Goal: Register for event/course

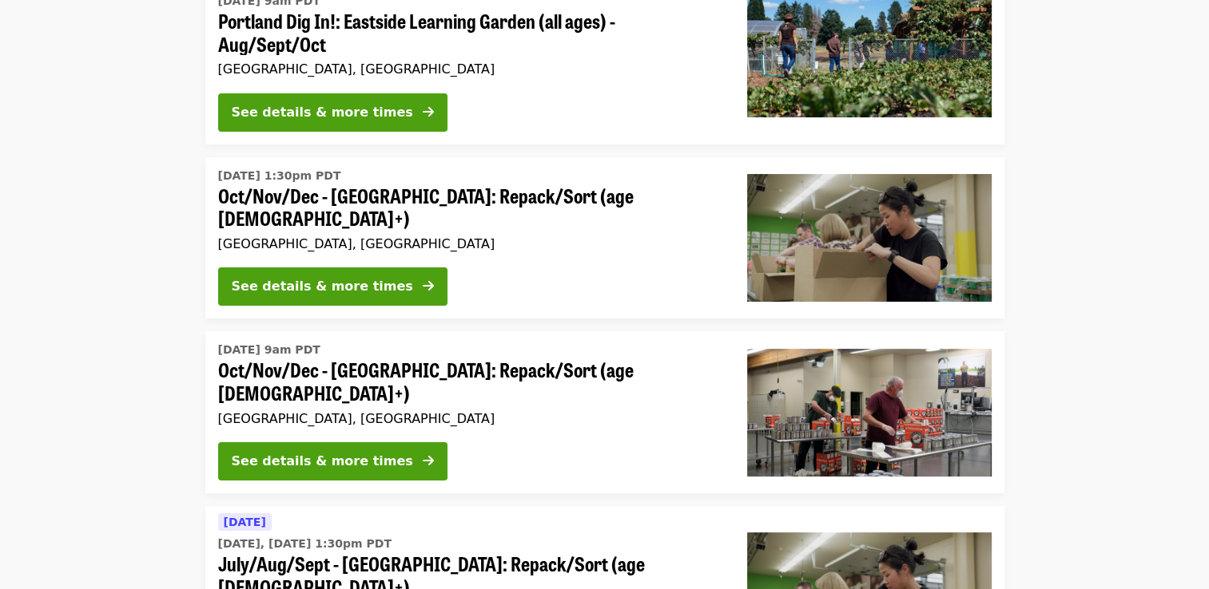
scroll to position [220, 0]
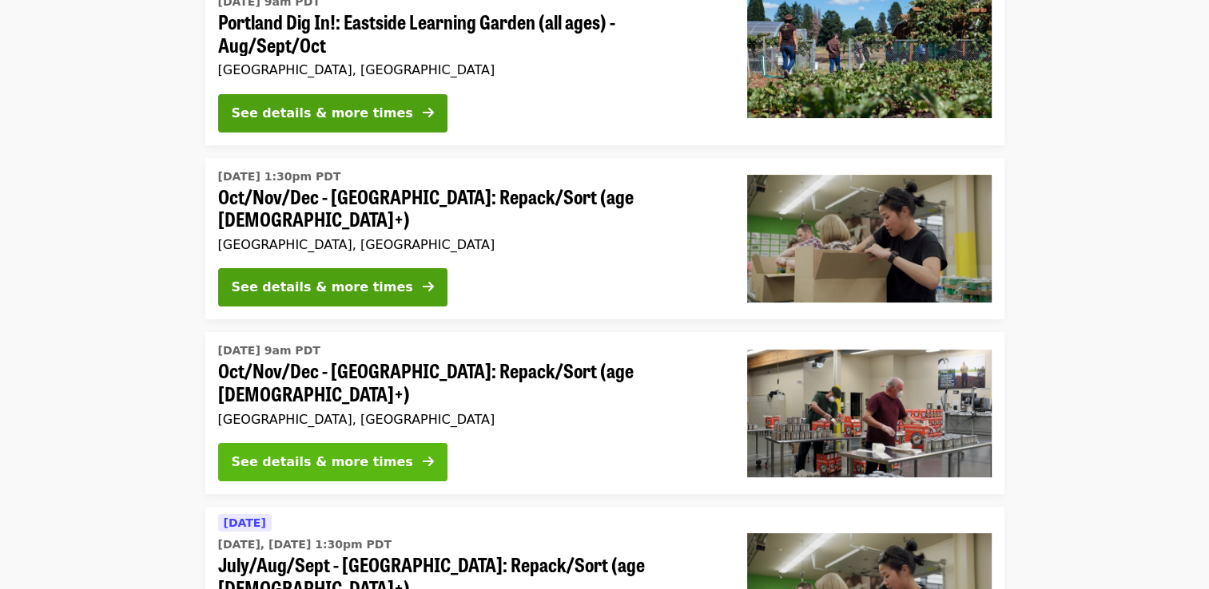
click at [288, 453] on div "See details & more times" at bounding box center [322, 462] width 181 height 19
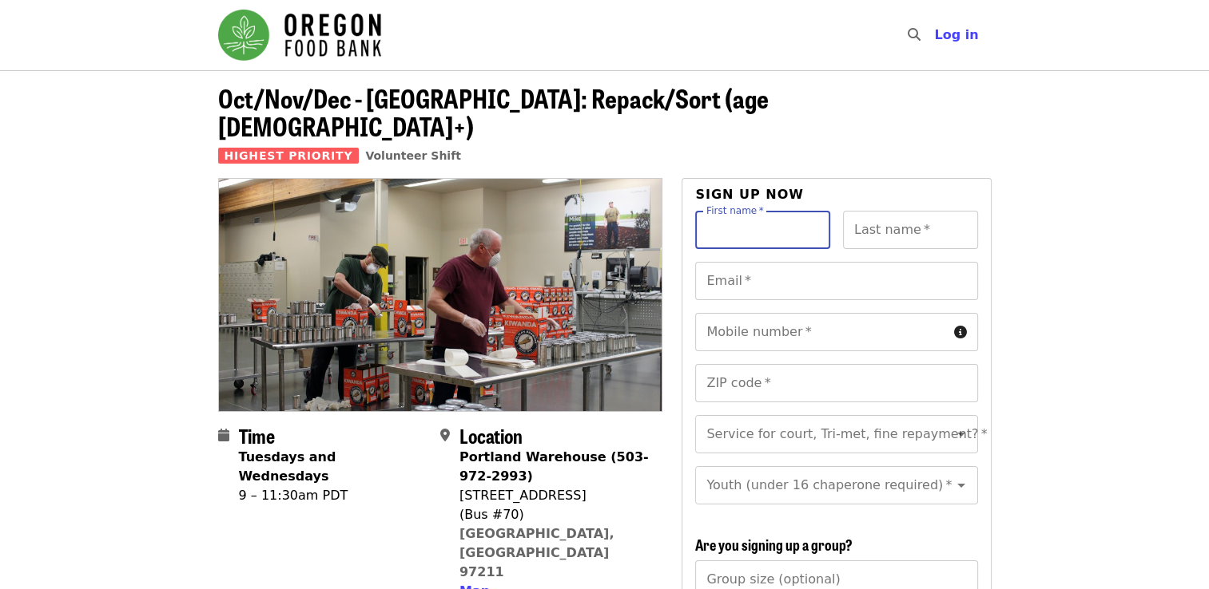
click at [735, 211] on div "First name   * First name *" at bounding box center [762, 230] width 135 height 38
type input "*****"
type input "**********"
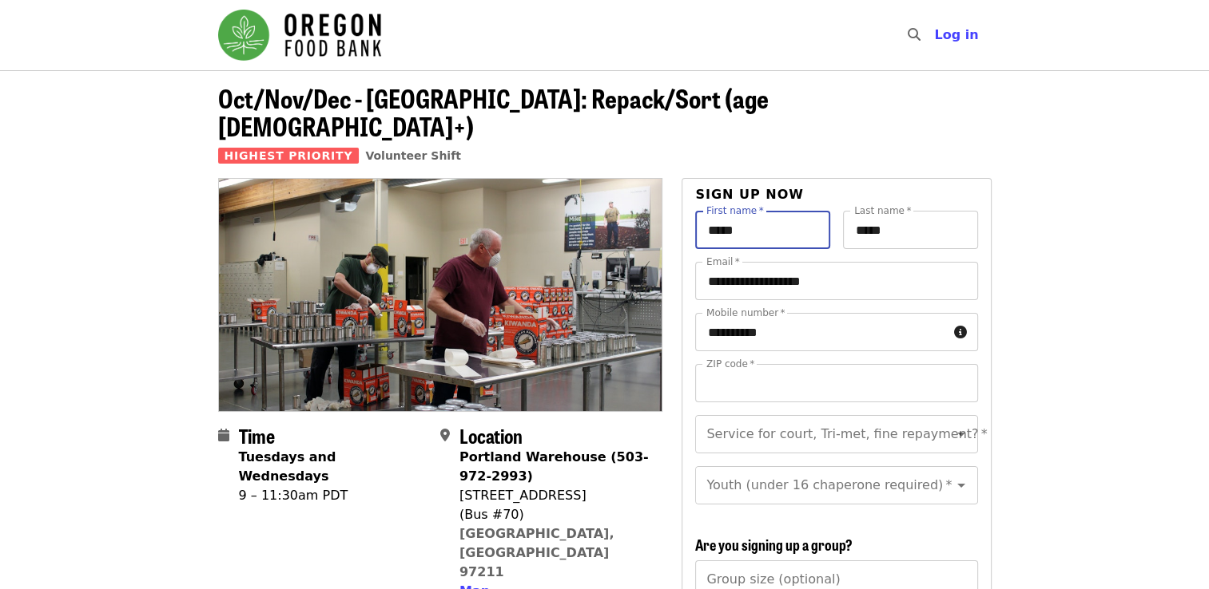
type input "*****"
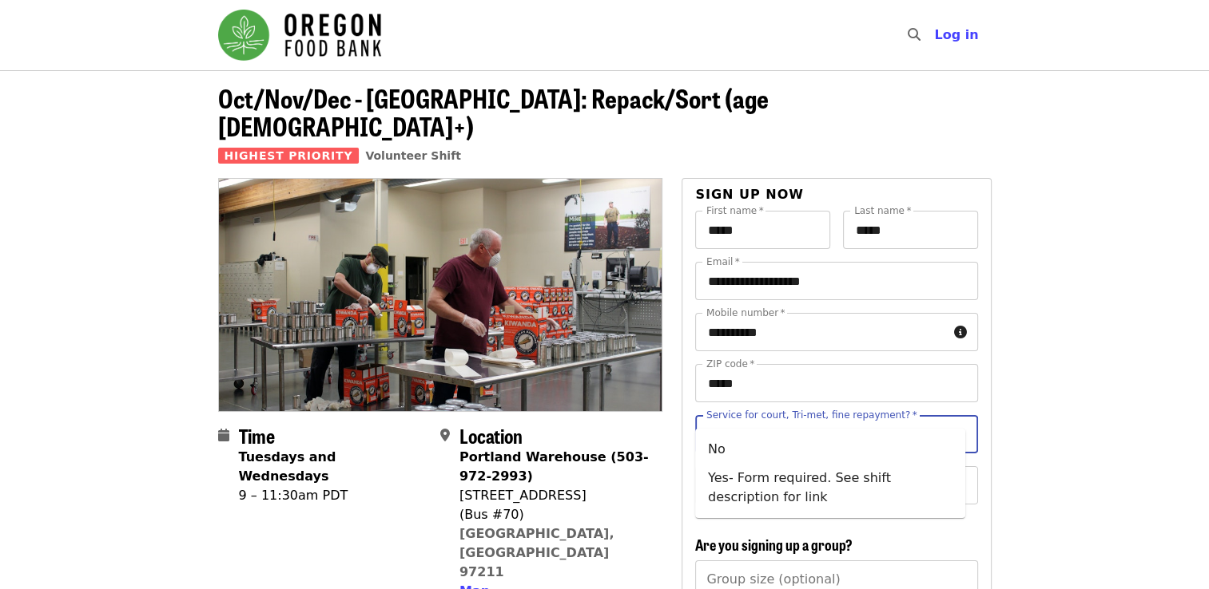
click at [865, 419] on input "Service for court, Tri-met, fine repayment?   *" at bounding box center [816, 434] width 217 height 30
click at [834, 453] on li "No" at bounding box center [830, 449] width 270 height 29
type input "**"
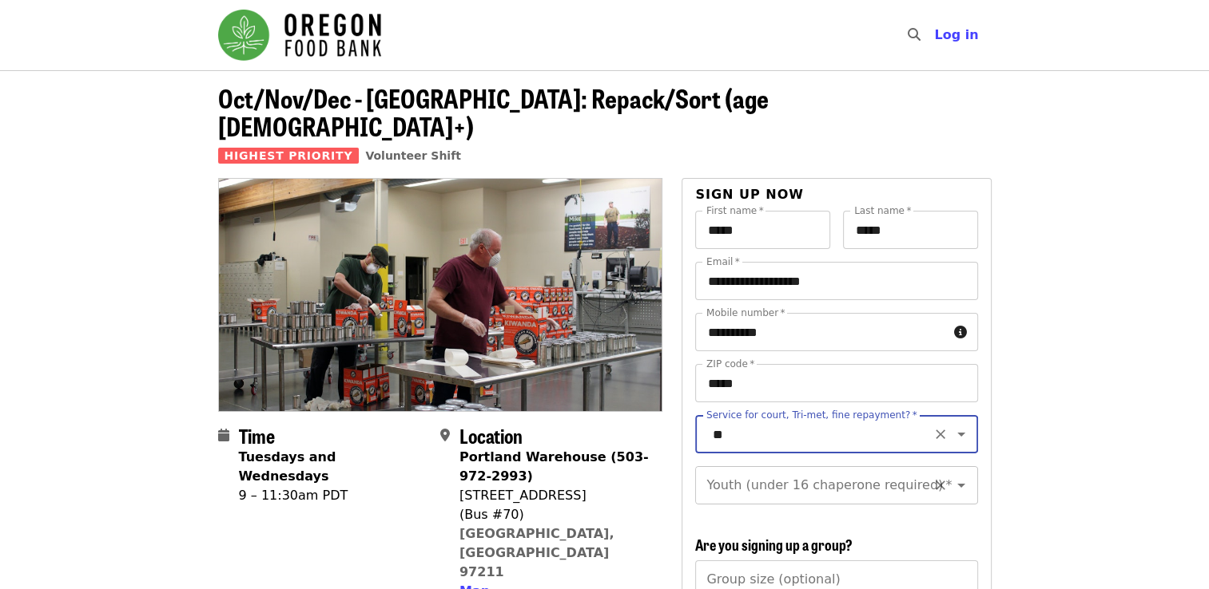
click at [815, 476] on input "Youth (under 16 chaperone required)   *" at bounding box center [816, 485] width 217 height 30
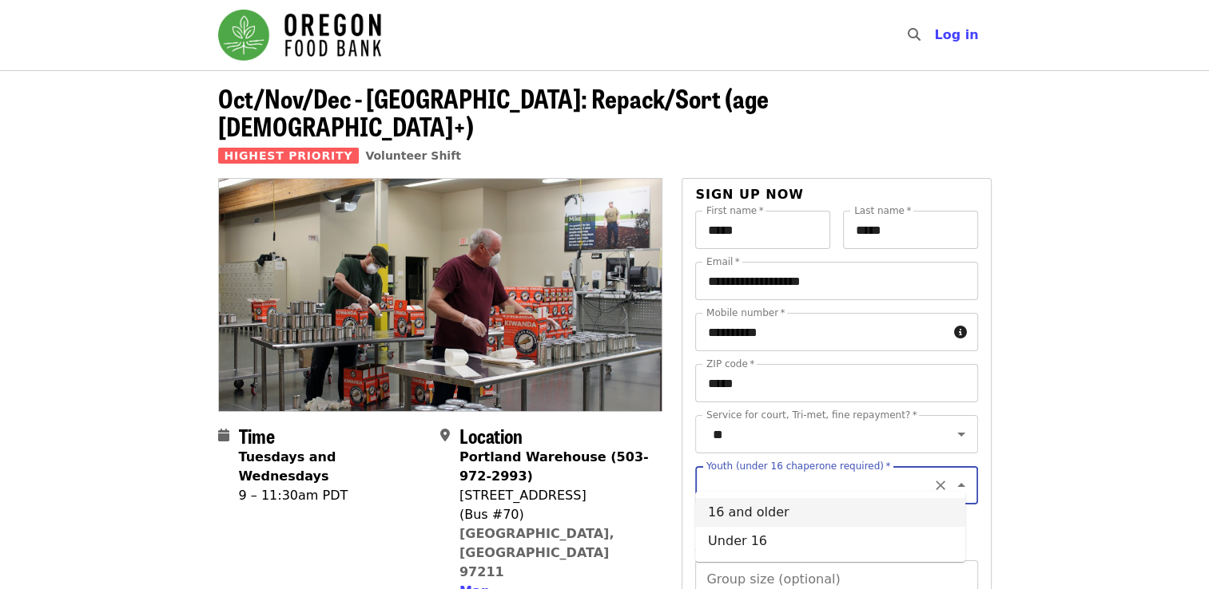
click at [804, 503] on li "16 and older" at bounding box center [830, 512] width 270 height 29
type input "**********"
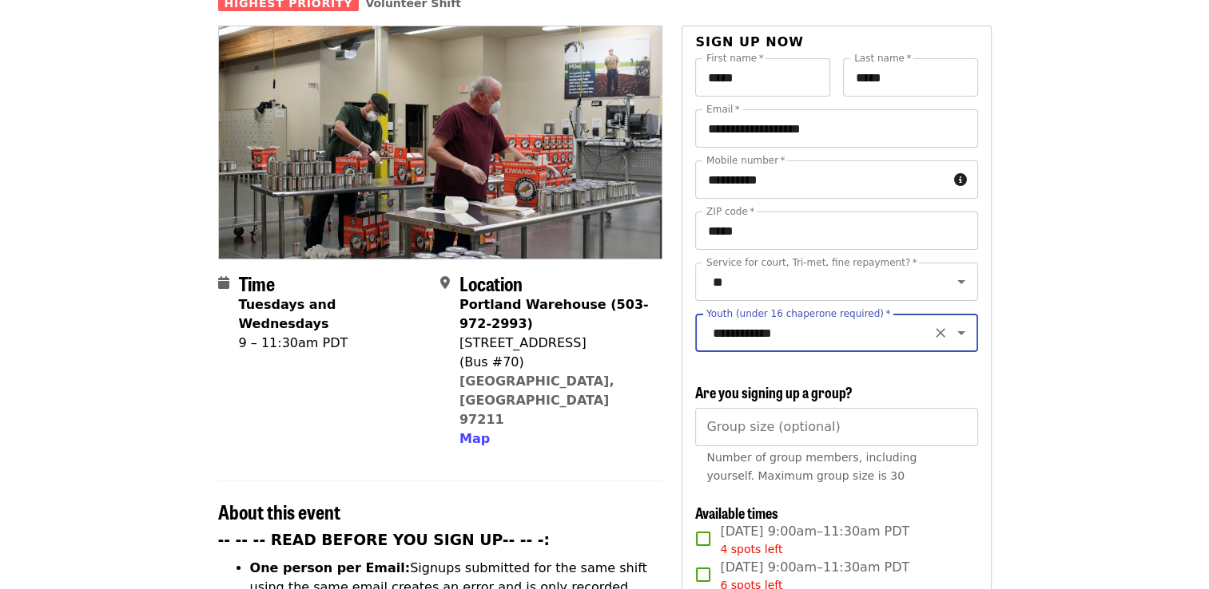
scroll to position [153, 0]
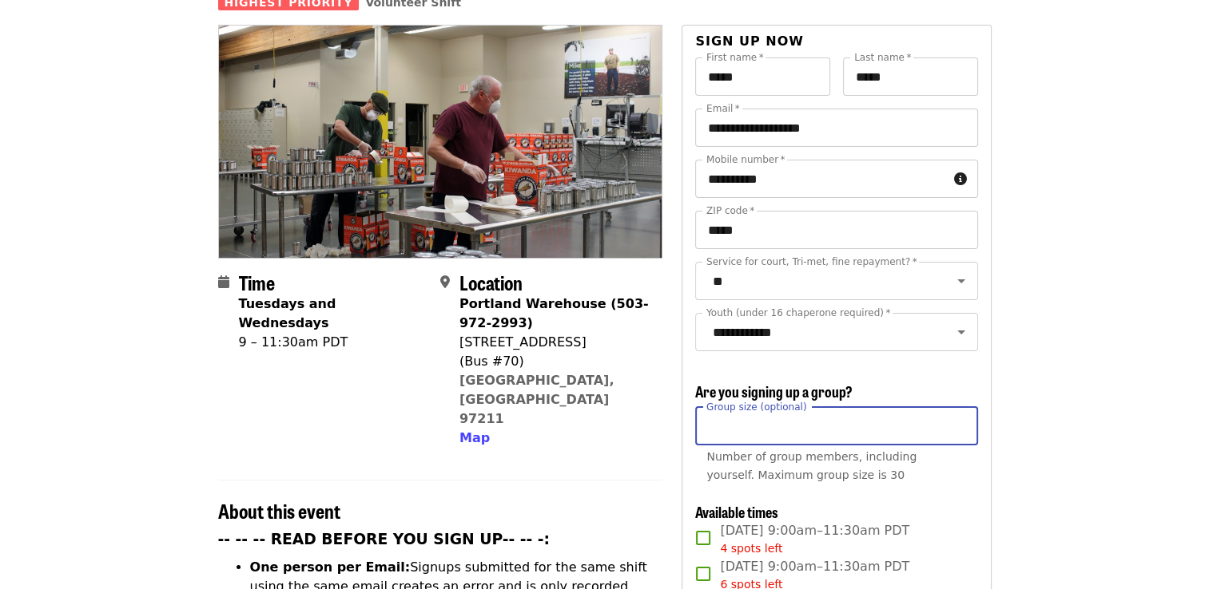
click at [807, 428] on input "Group size (optional)" at bounding box center [836, 426] width 282 height 38
click at [955, 430] on input "*" at bounding box center [836, 426] width 282 height 38
type input "**"
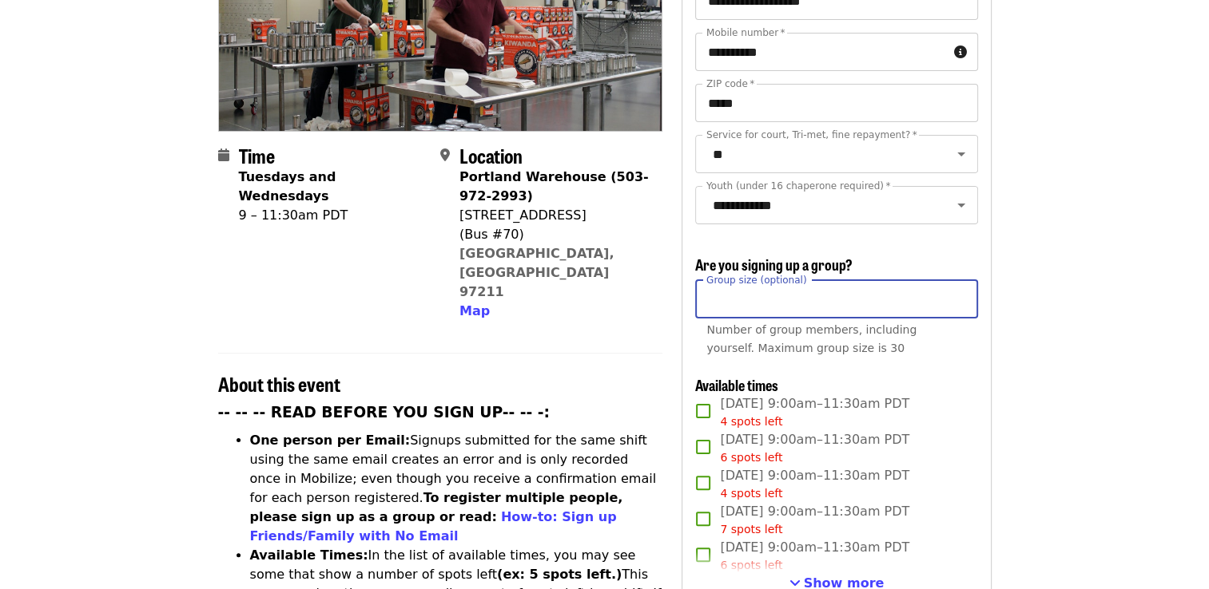
scroll to position [284, 0]
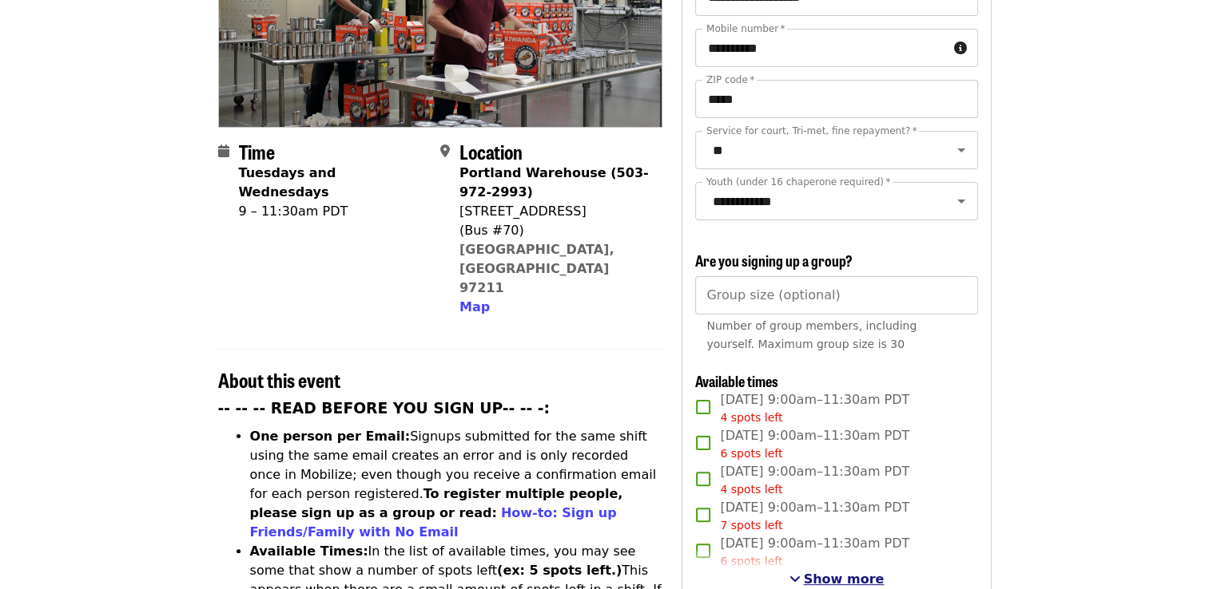
click at [831, 574] on span "Show more" at bounding box center [844, 579] width 81 height 15
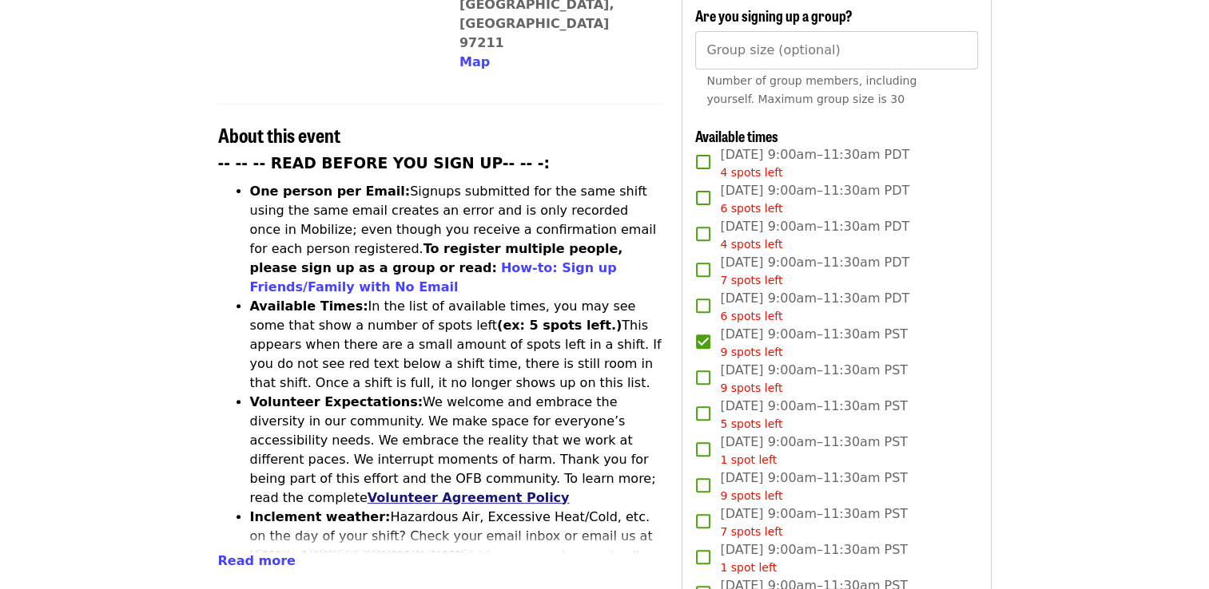
scroll to position [527, 0]
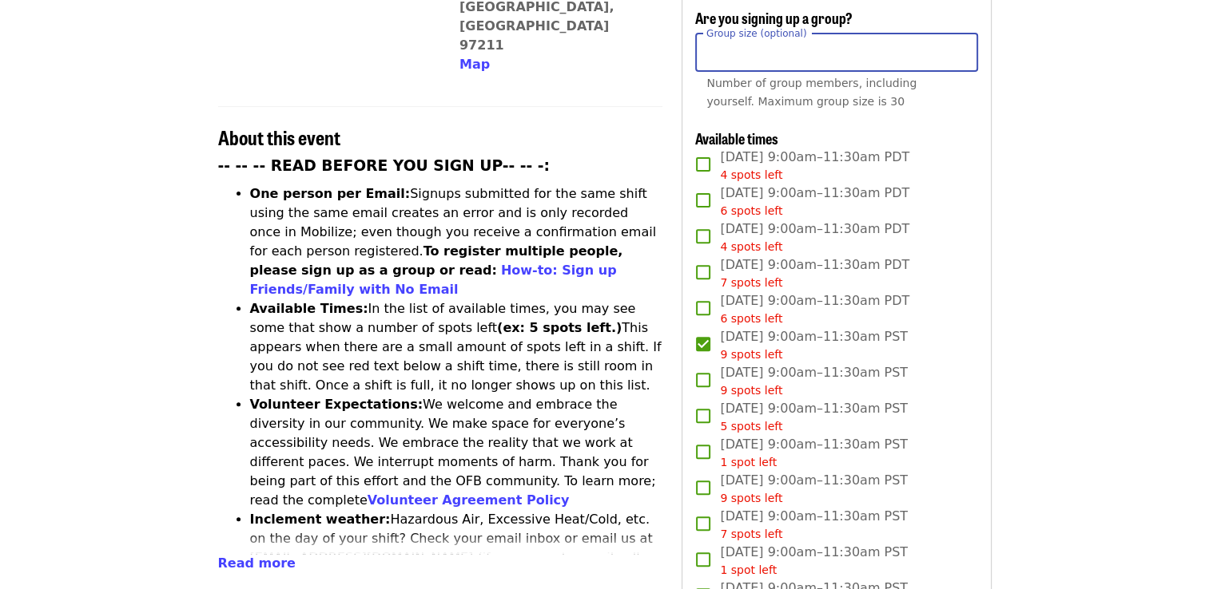
click at [764, 52] on input "Group size (optional)" at bounding box center [836, 53] width 282 height 38
click at [1093, 169] on article "Oct/Nov/Dec - Portland: Repack/Sort (age 16+) Highest Priority Volunteer Shift …" at bounding box center [604, 415] width 1209 height 1745
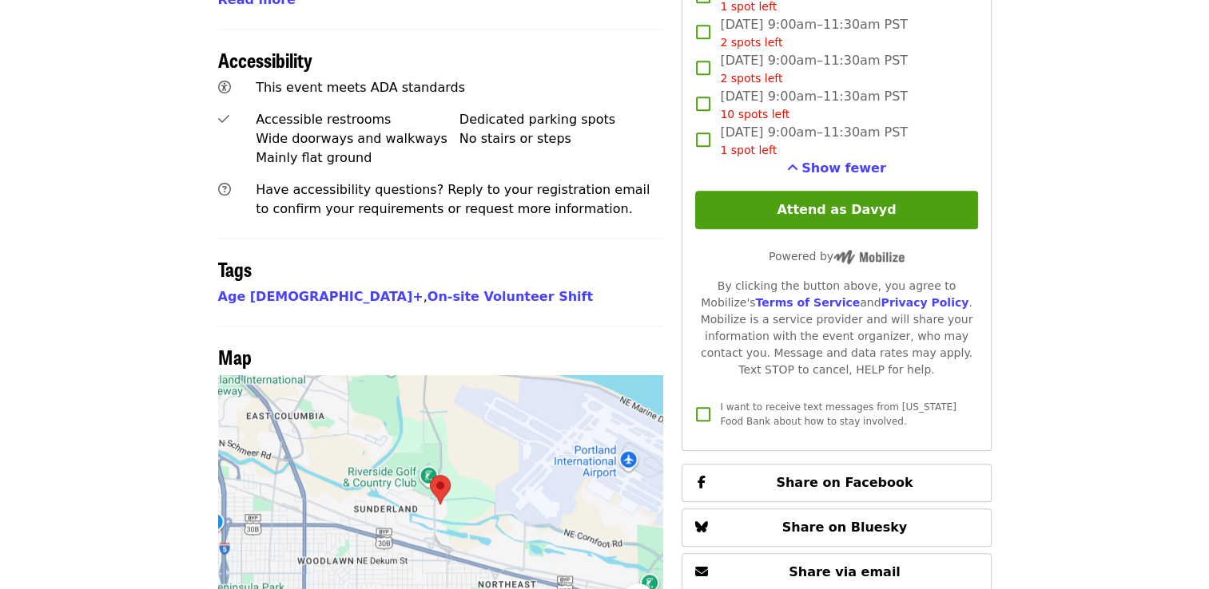
scroll to position [1090, 0]
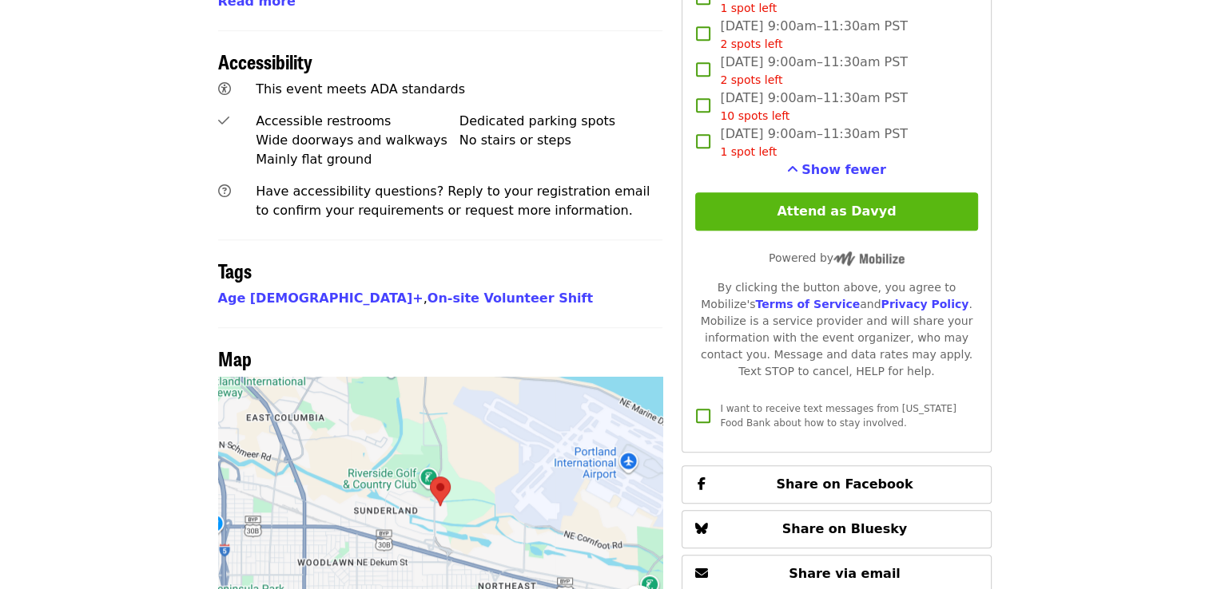
click at [907, 215] on button "Attend as Davyd" at bounding box center [836, 212] width 282 height 38
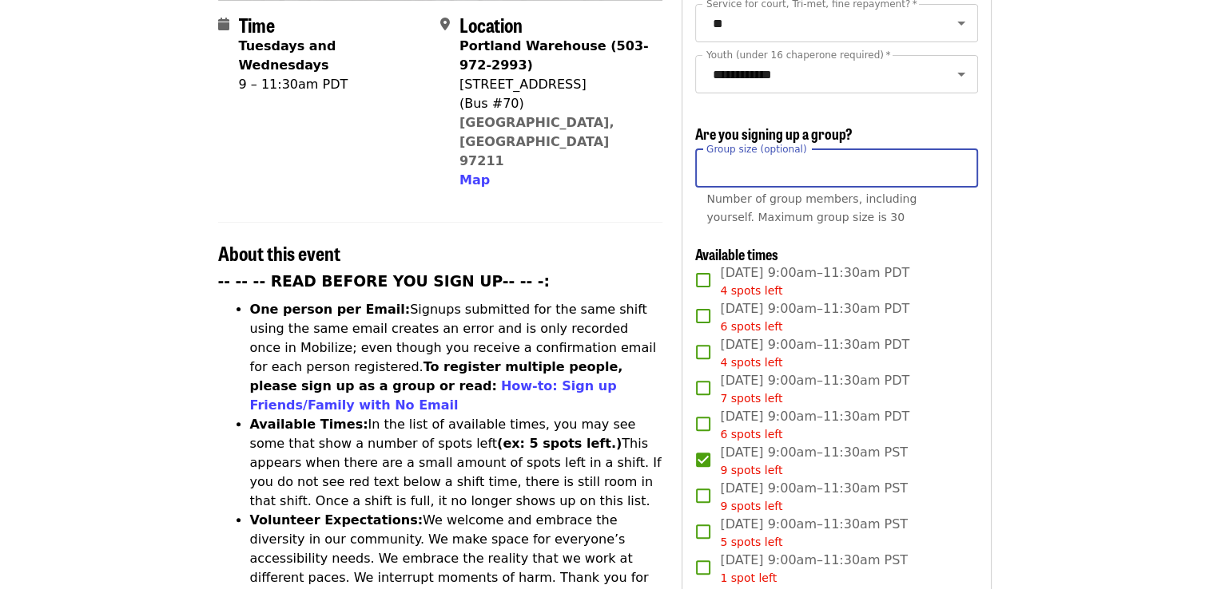
scroll to position [401, 0]
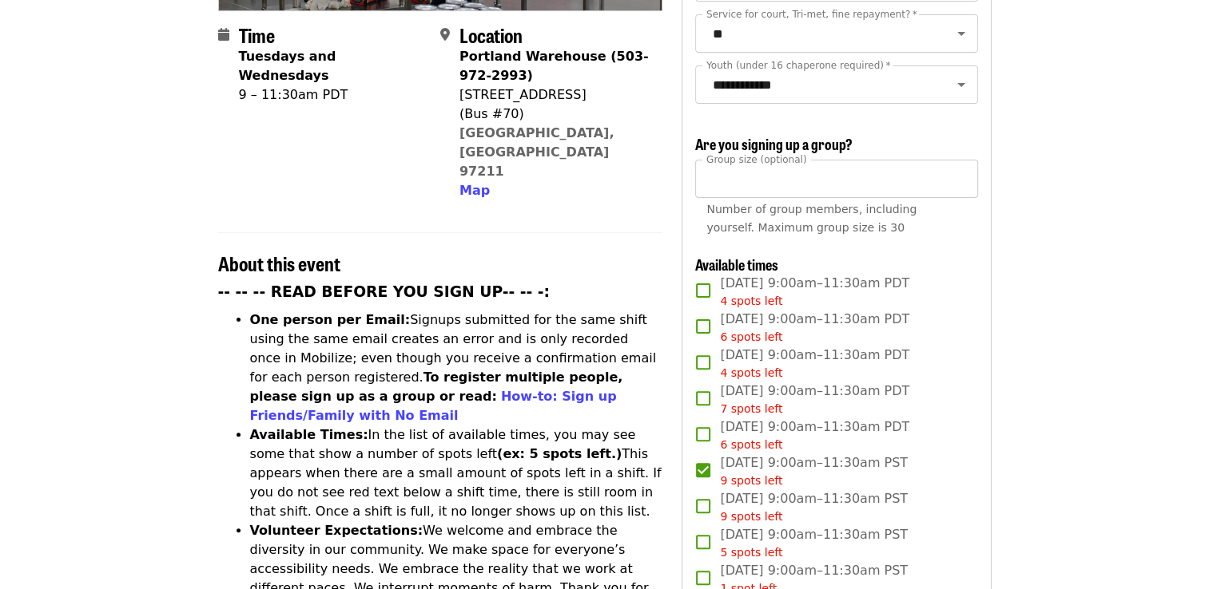
click at [1073, 288] on article "Oct/Nov/Dec - Portland: Repack/Sort (age 16+) Highest Priority Volunteer Shift …" at bounding box center [604, 541] width 1209 height 1745
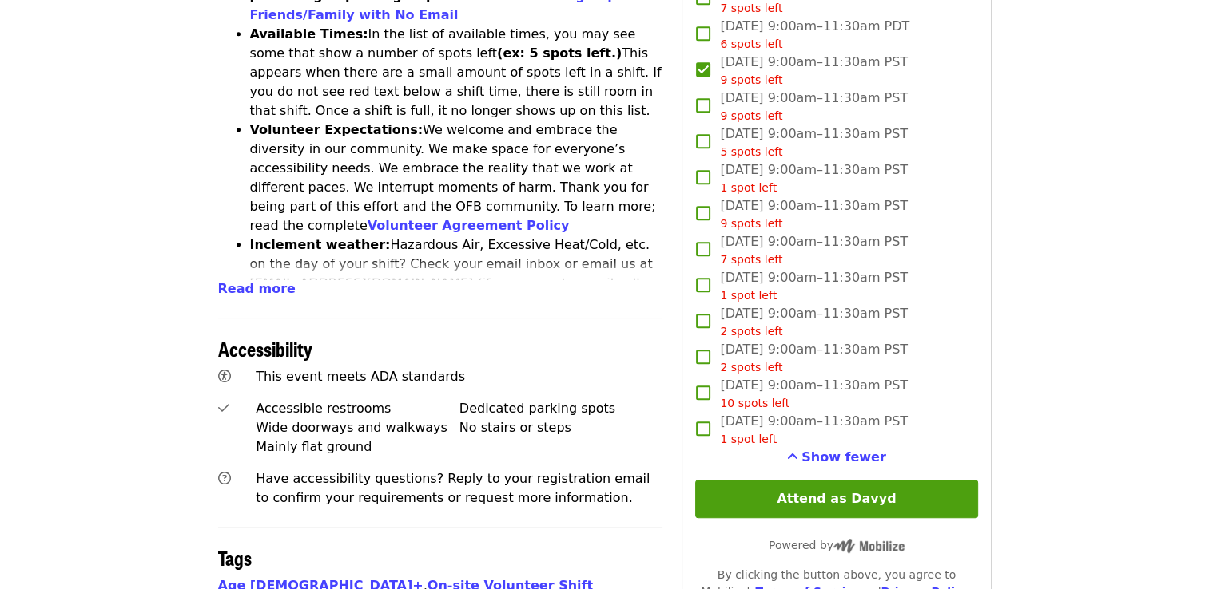
scroll to position [815, 0]
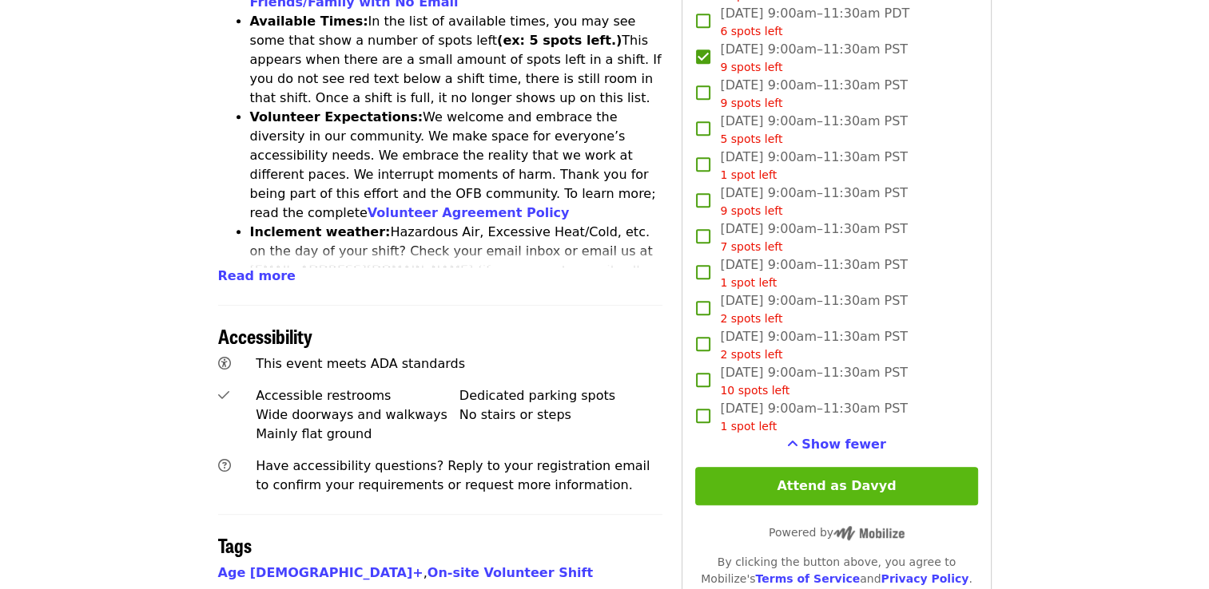
click at [947, 474] on button "Attend as Davyd" at bounding box center [836, 486] width 282 height 38
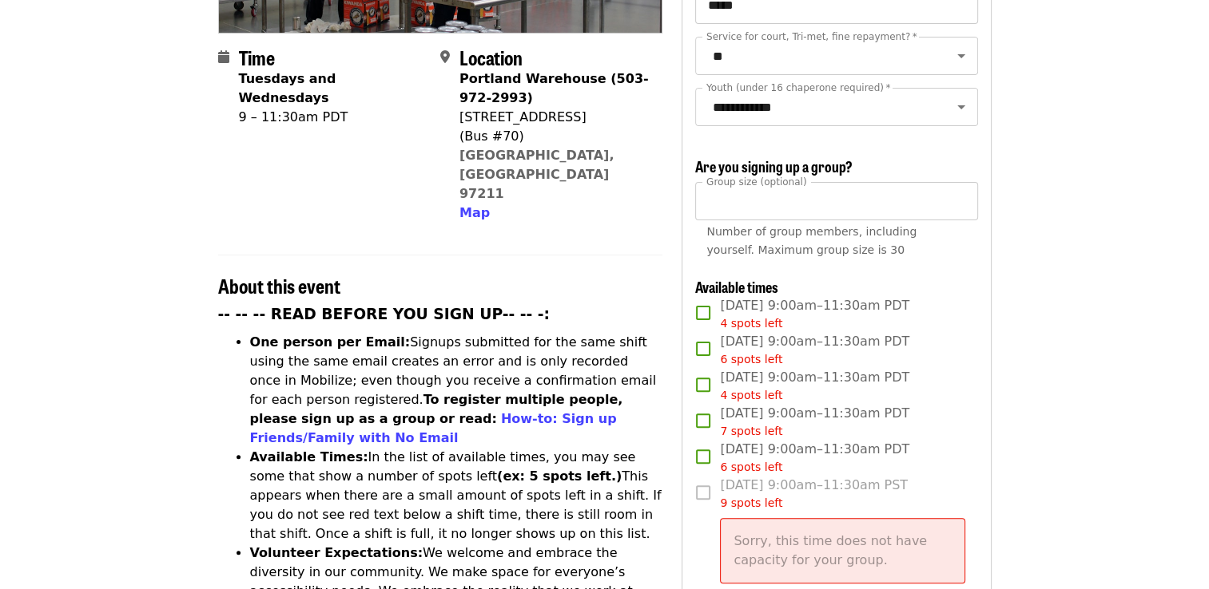
scroll to position [377, 0]
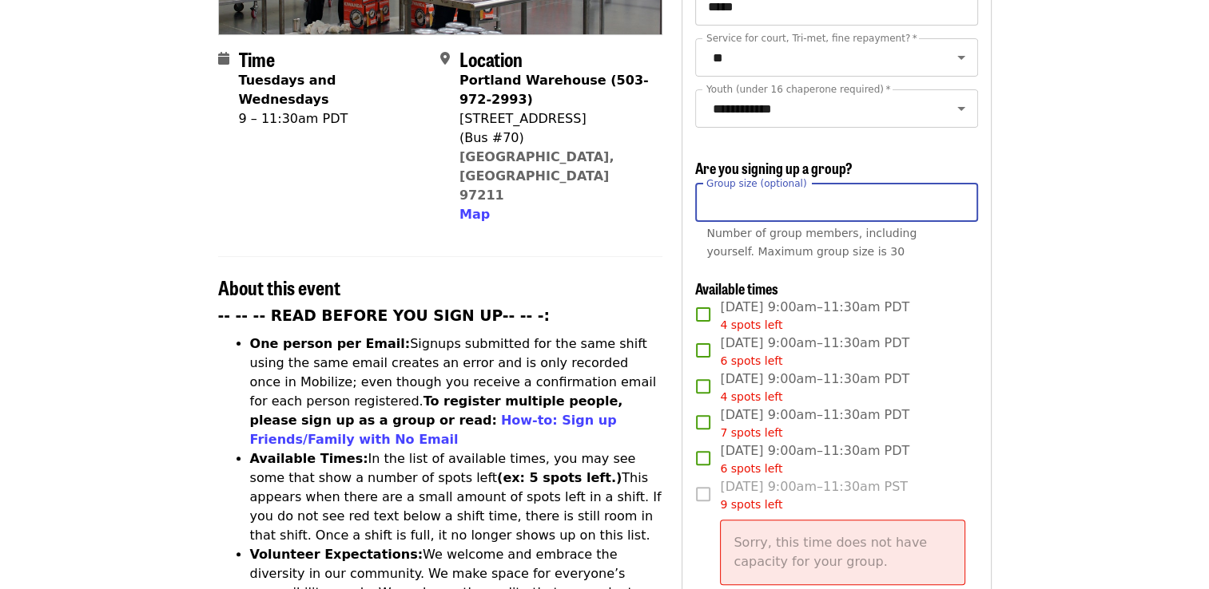
click at [757, 196] on input "**" at bounding box center [836, 203] width 282 height 38
type input "*"
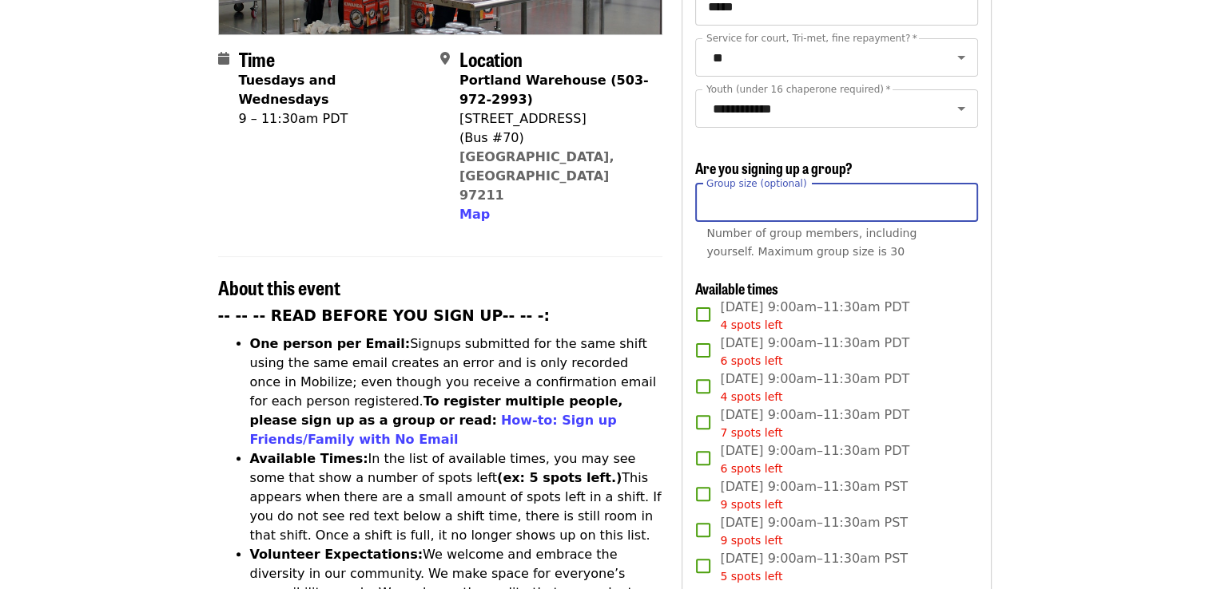
type input "*"
click at [1163, 289] on article "Oct/Nov/Dec - Portland: Repack/Sort (age 16+) Highest Priority Volunteer Shift …" at bounding box center [604, 565] width 1209 height 1745
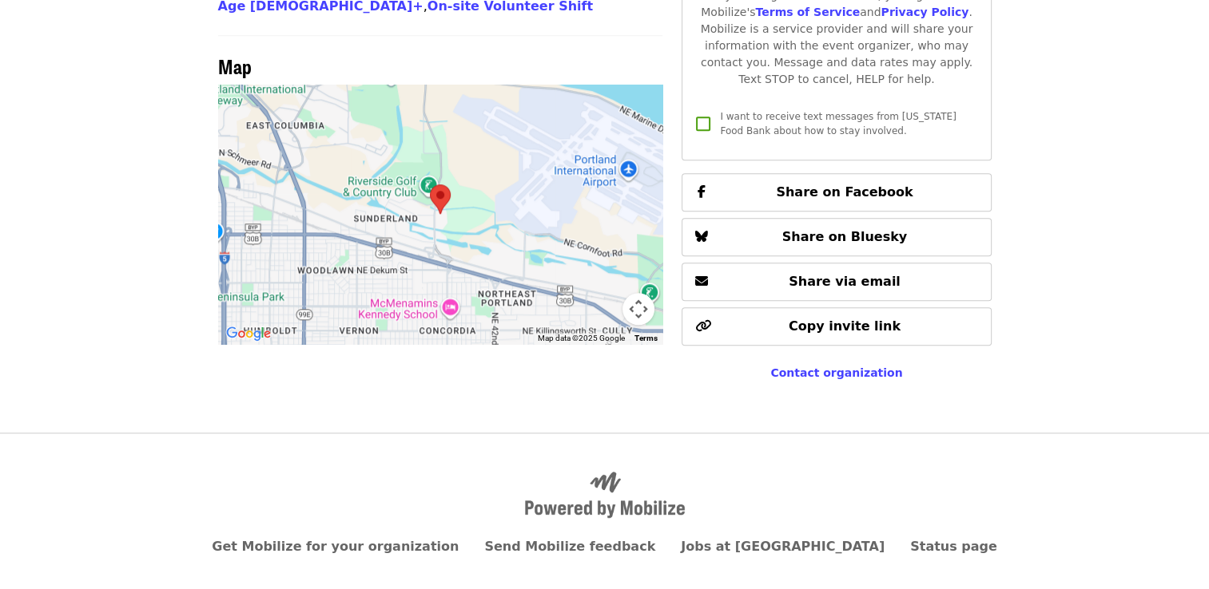
scroll to position [1410, 0]
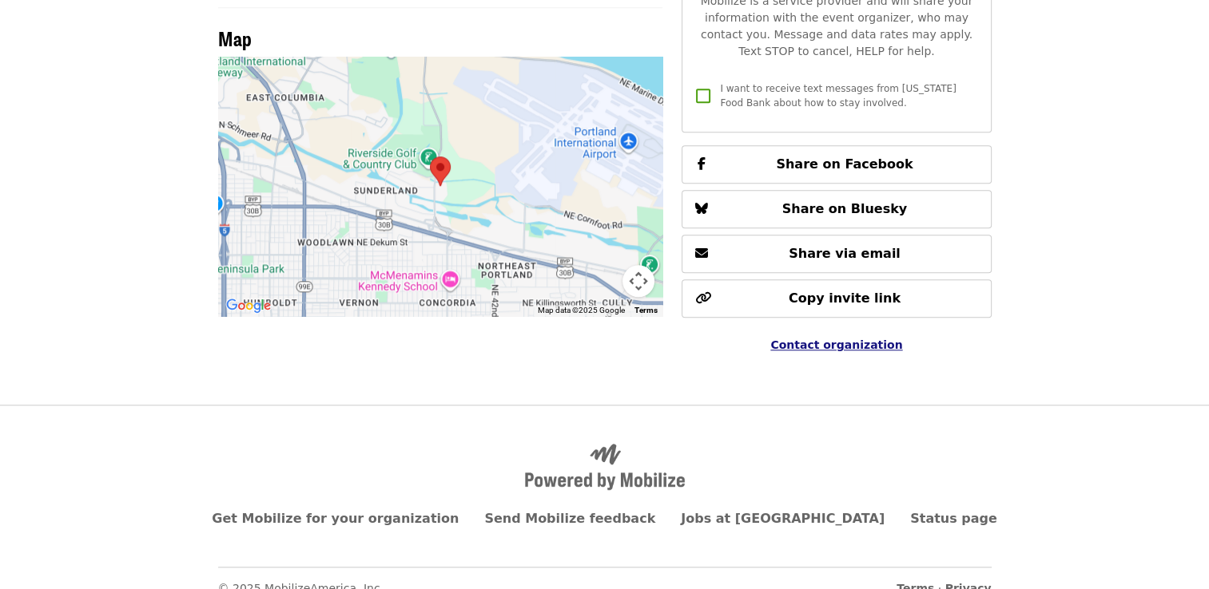
click at [856, 339] on span "Contact organization" at bounding box center [836, 345] width 132 height 13
click at [827, 339] on span "Contact organization" at bounding box center [836, 345] width 132 height 13
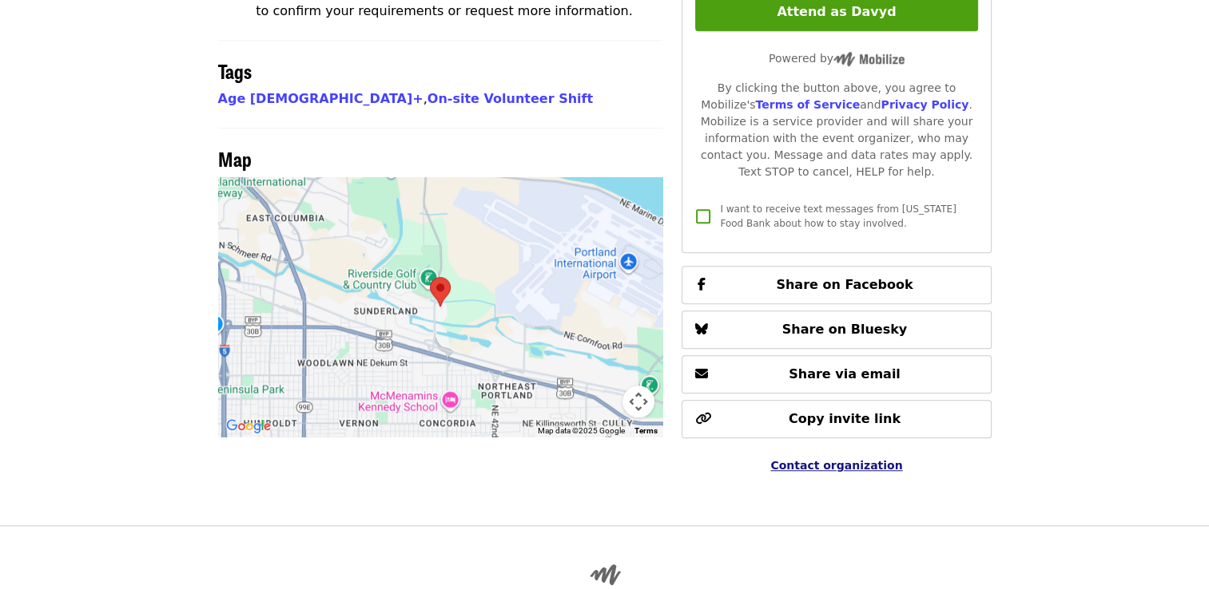
scroll to position [1288, 0]
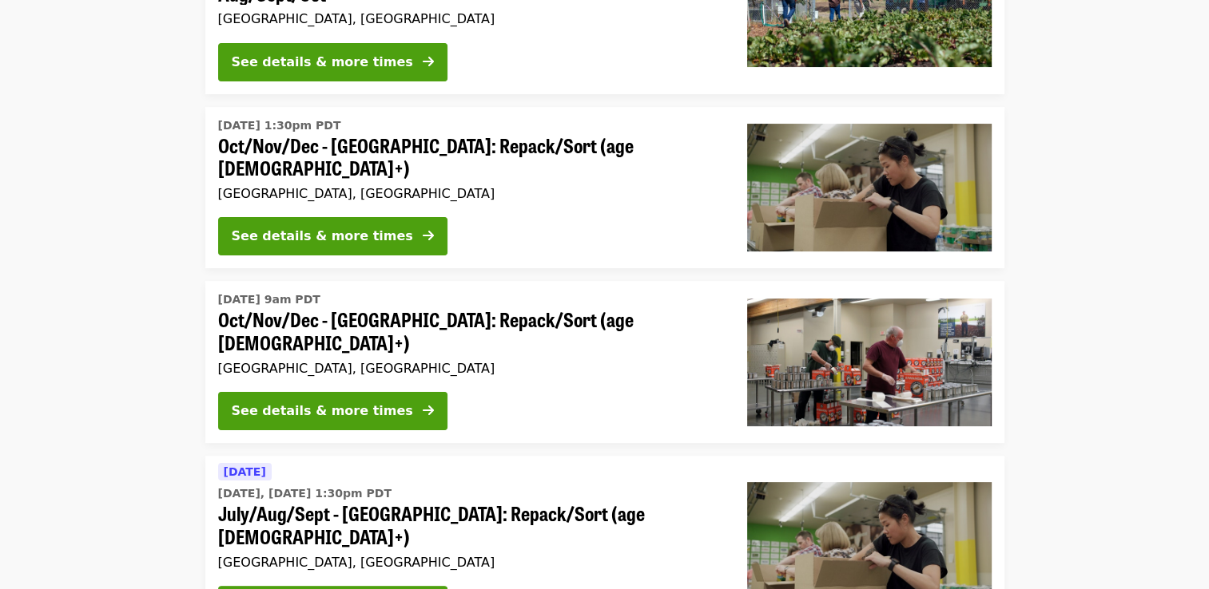
scroll to position [288, 0]
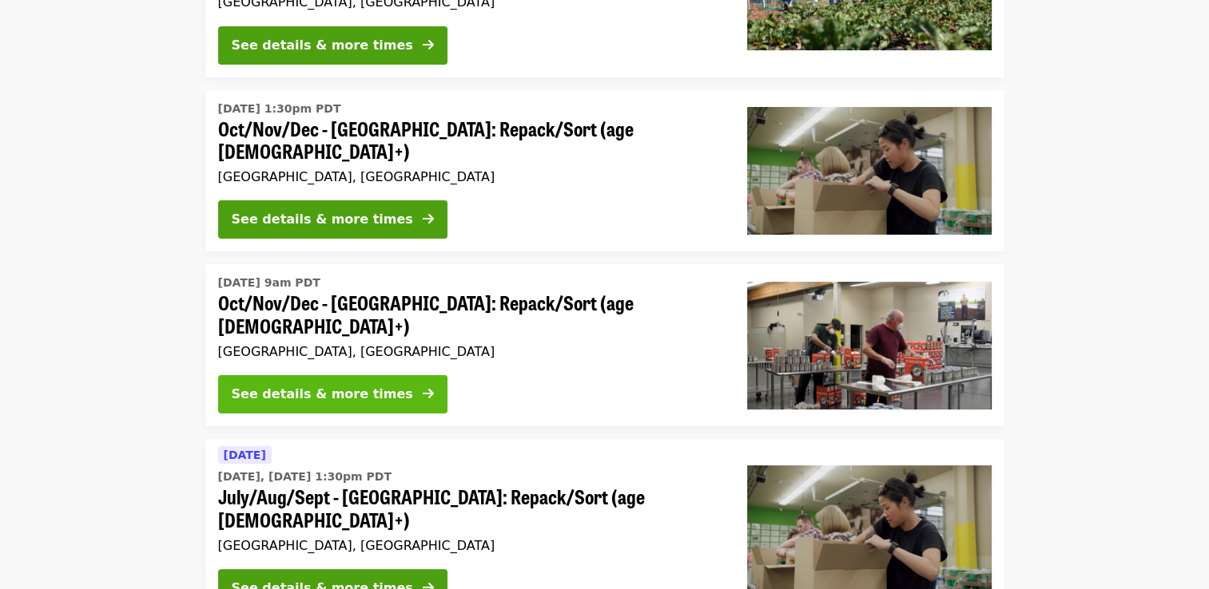
click at [354, 375] on button "See details & more times" at bounding box center [332, 394] width 229 height 38
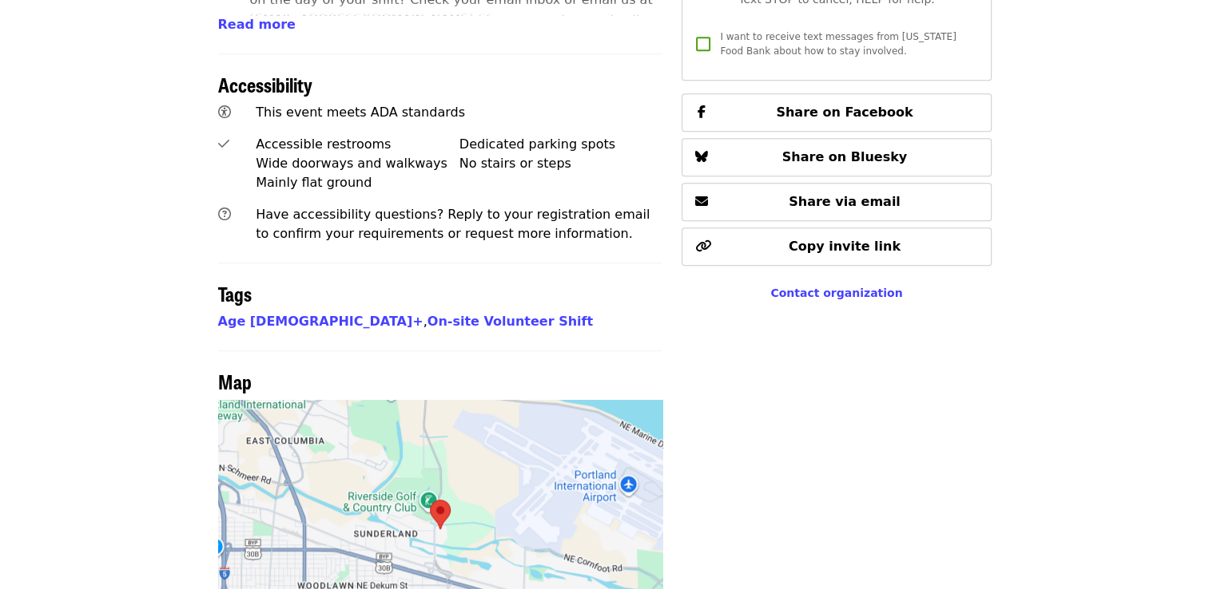
scroll to position [1312, 0]
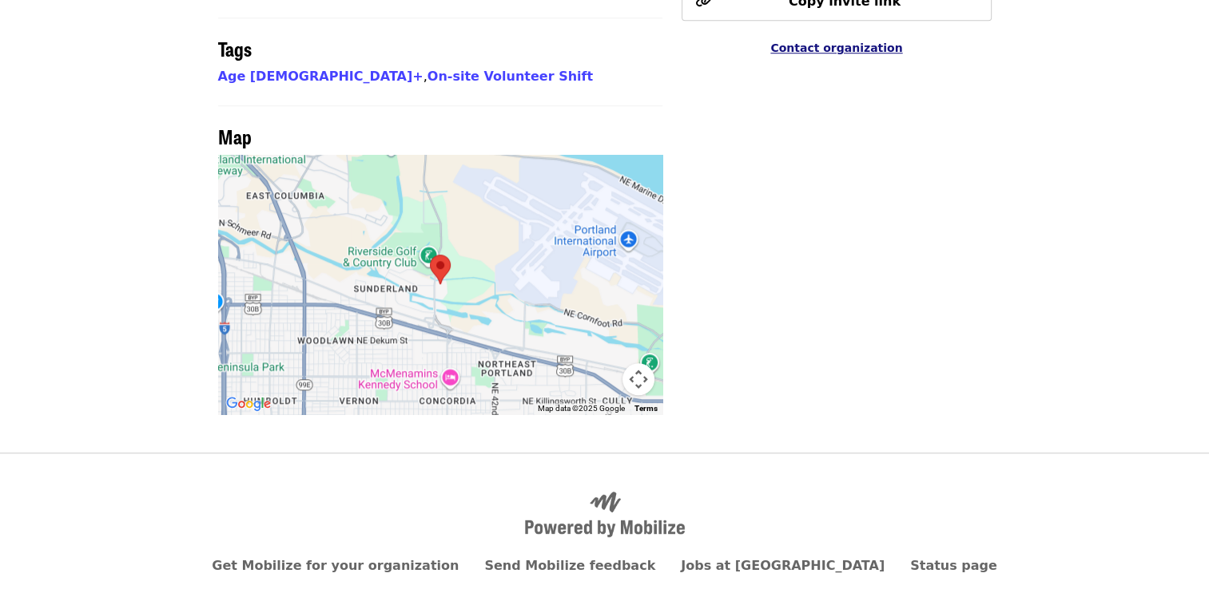
click at [844, 42] on span "Contact organization" at bounding box center [836, 48] width 132 height 13
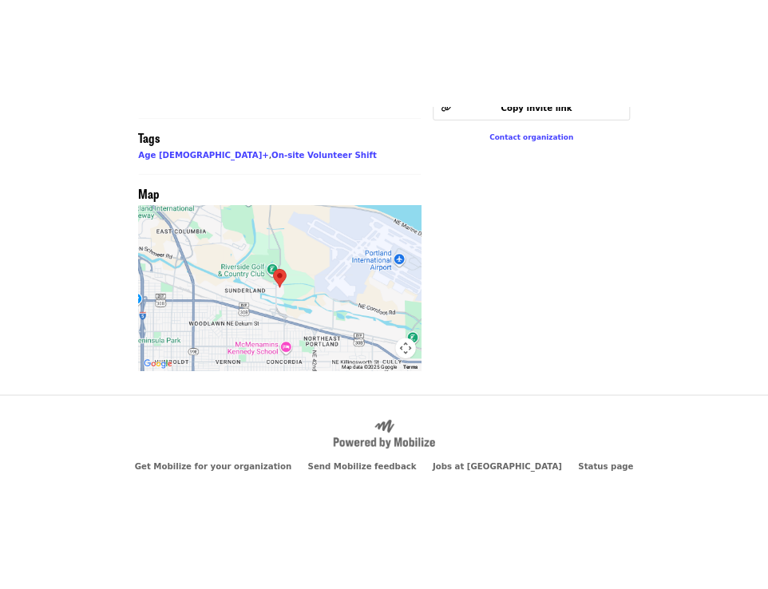
scroll to position [1340, 0]
